Goal: Find contact information: Find contact information

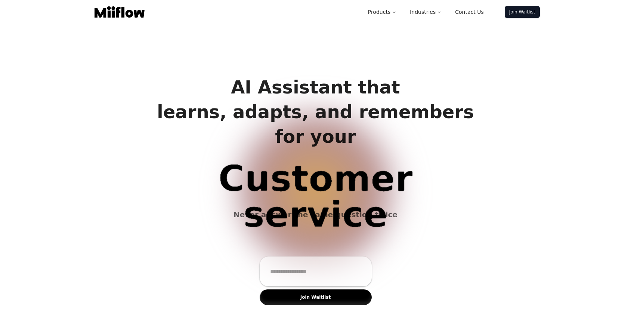
drag, startPoint x: 161, startPoint y: 9, endPoint x: 85, endPoint y: 9, distance: 75.0
click at [85, 9] on header "Products Industries Contact Us Join Waitlist" at bounding box center [315, 11] width 631 height 22
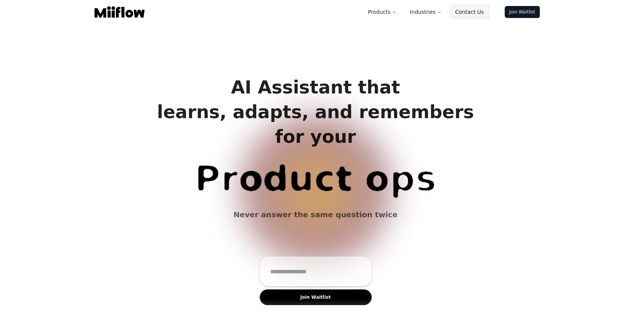
click at [465, 15] on link "Contact Us" at bounding box center [469, 11] width 40 height 15
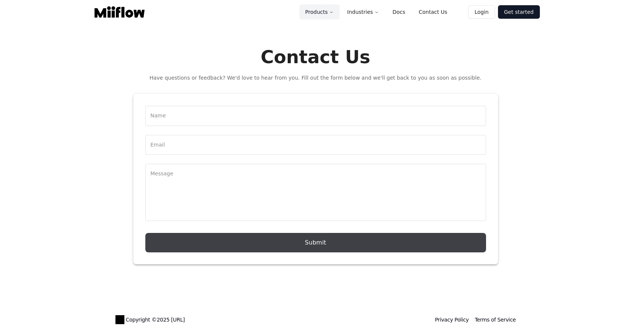
click at [324, 16] on button "Products" at bounding box center [319, 11] width 40 height 15
